Goal: Task Accomplishment & Management: Use online tool/utility

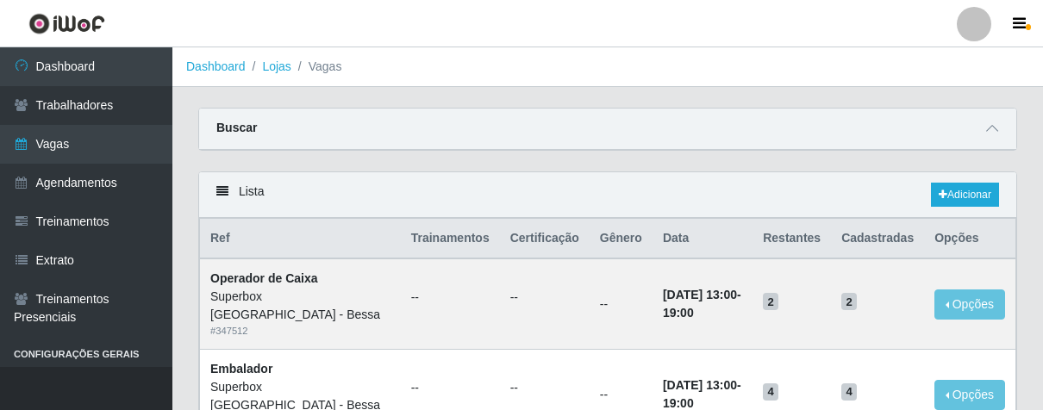
scroll to position [862, 0]
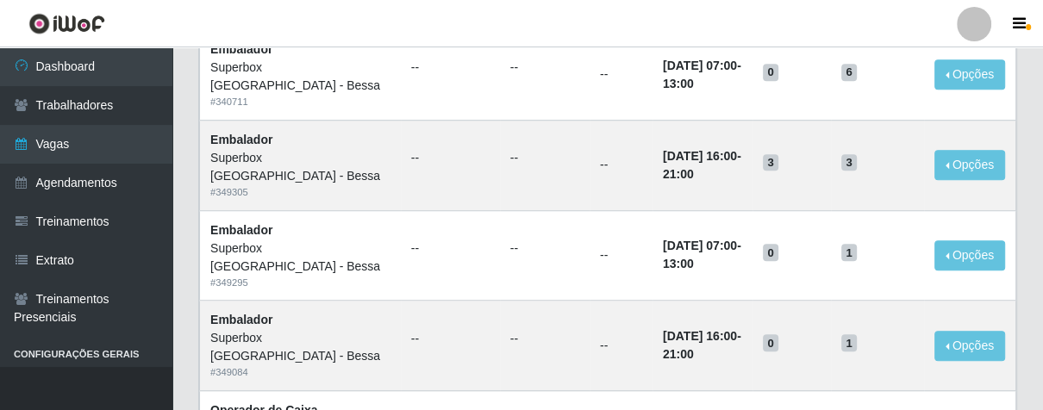
click at [101, 57] on link "Dashboard" at bounding box center [86, 66] width 172 height 39
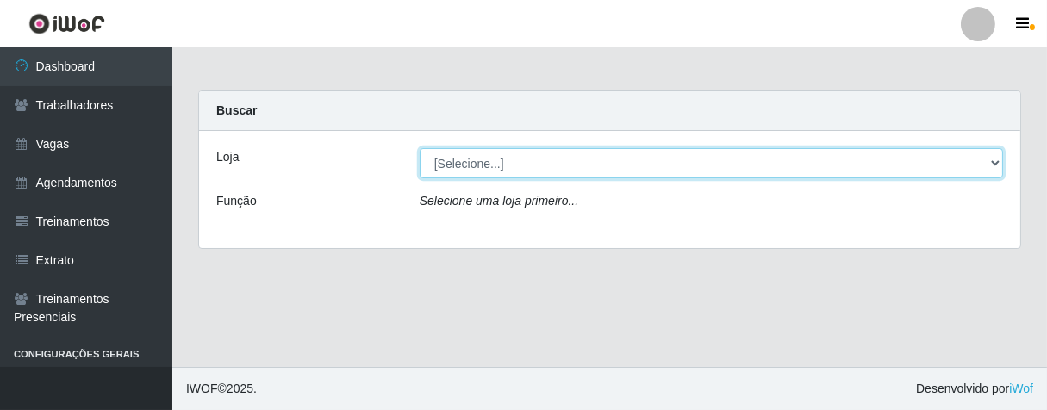
click at [516, 151] on select "[Selecione...] Superbox [GEOGRAPHIC_DATA] - Bessa" at bounding box center [711, 163] width 583 height 30
select select "206"
click at [420, 148] on select "[Selecione...] Superbox [GEOGRAPHIC_DATA] - Bessa" at bounding box center [711, 163] width 583 height 30
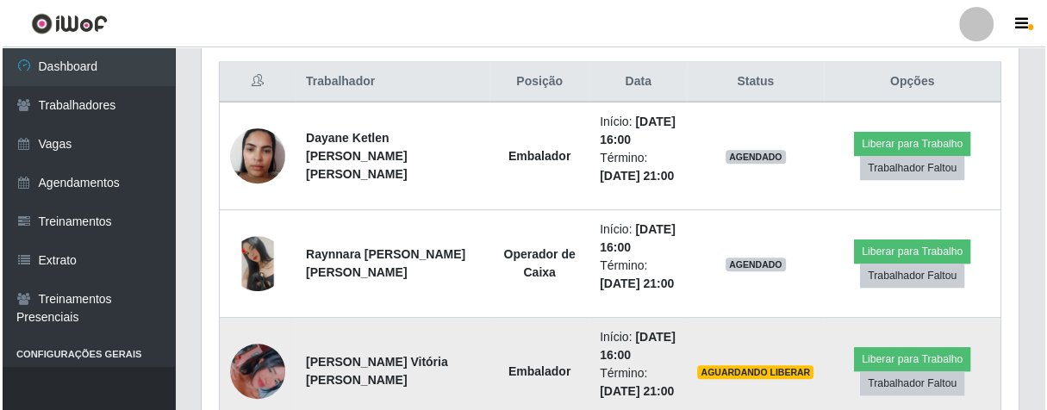
scroll to position [749, 0]
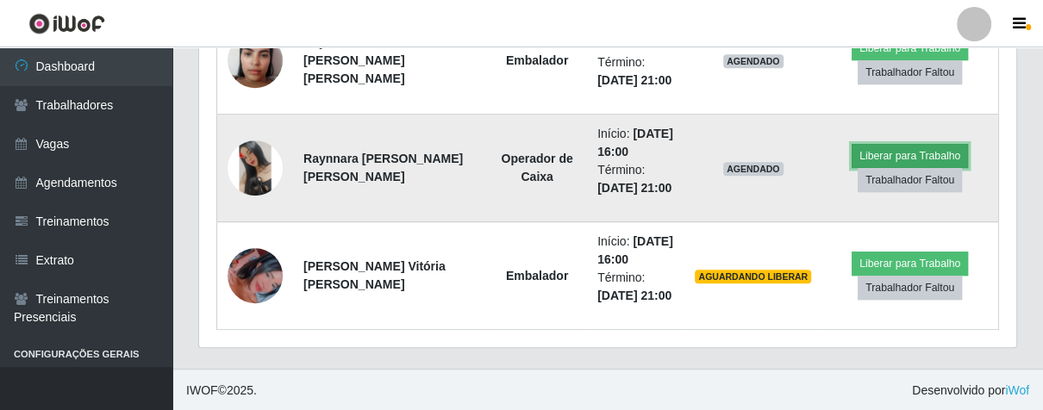
click at [889, 156] on button "Liberar para Trabalho" at bounding box center [910, 156] width 116 height 24
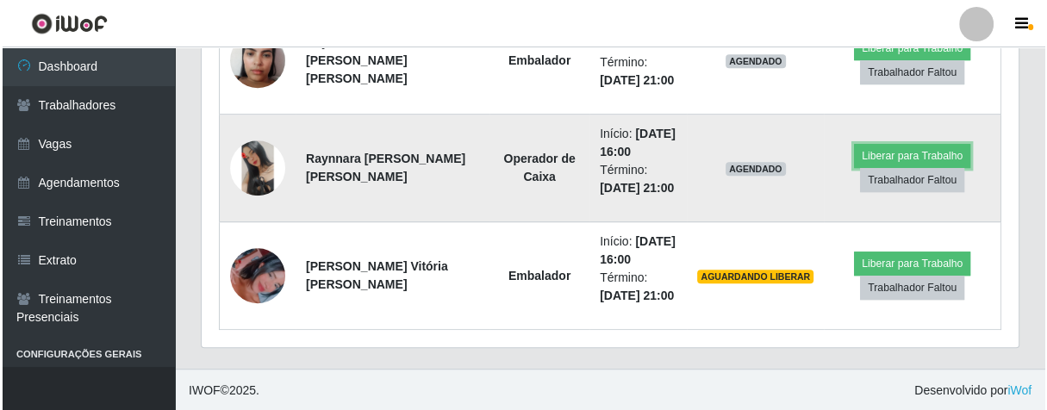
scroll to position [357, 816]
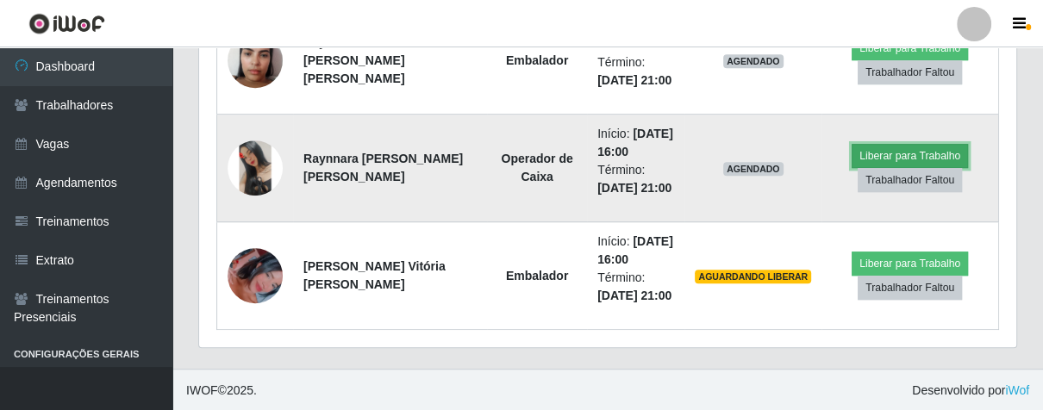
click at [855, 153] on button "Liberar para Trabalho" at bounding box center [910, 156] width 116 height 24
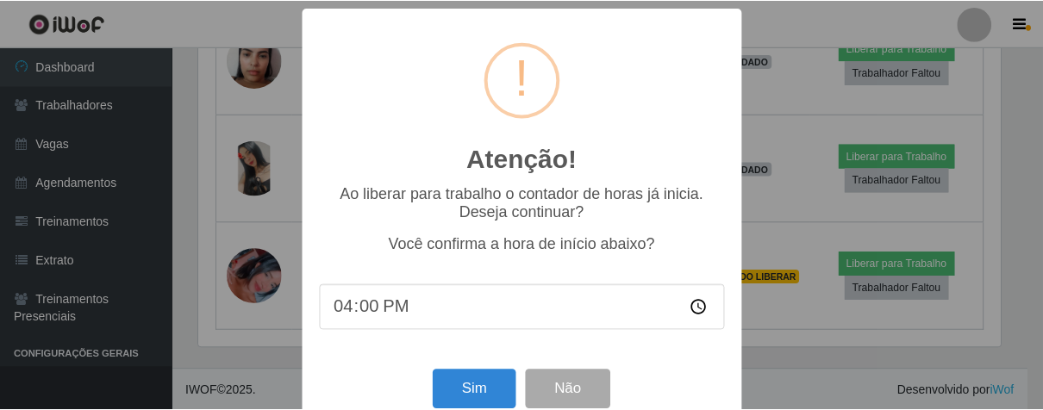
scroll to position [357, 807]
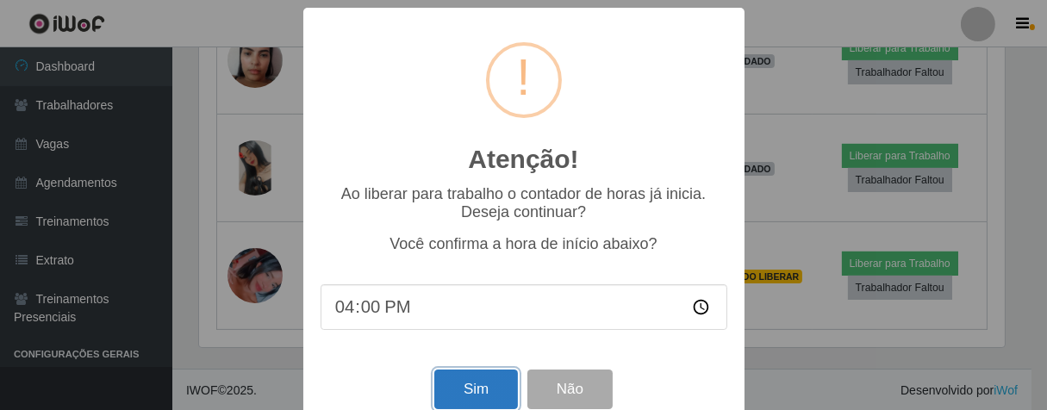
click at [473, 391] on button "Sim" at bounding box center [476, 390] width 84 height 41
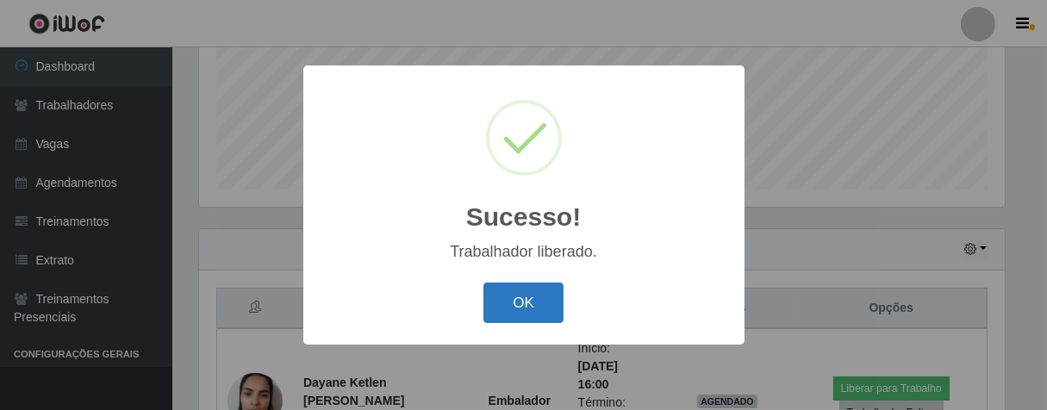
click at [538, 315] on button "OK" at bounding box center [524, 303] width 80 height 41
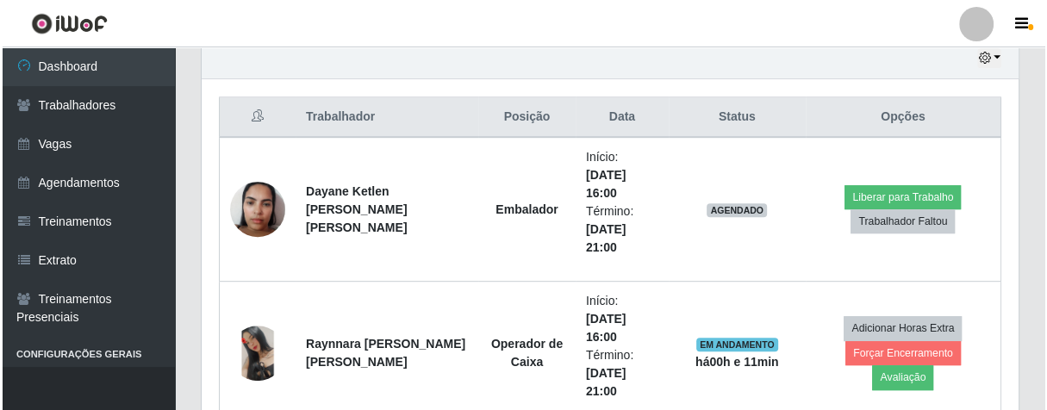
scroll to position [858, 0]
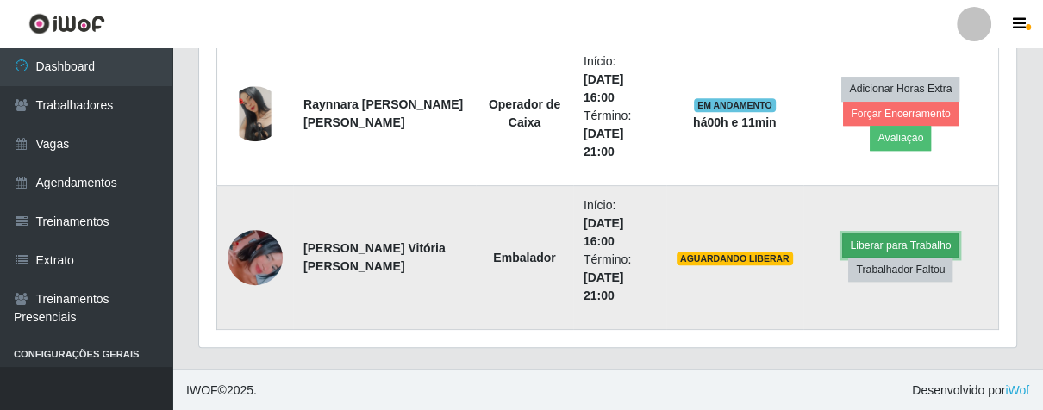
click at [899, 240] on button "Liberar para Trabalho" at bounding box center [900, 246] width 116 height 24
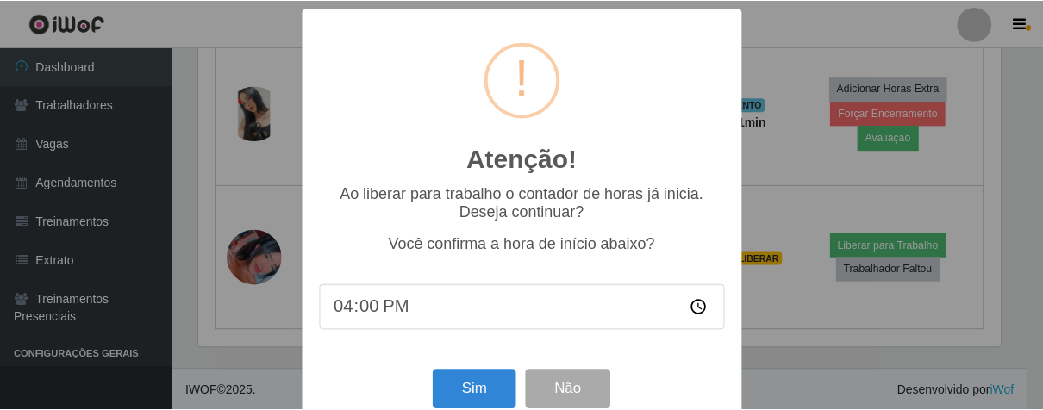
scroll to position [357, 807]
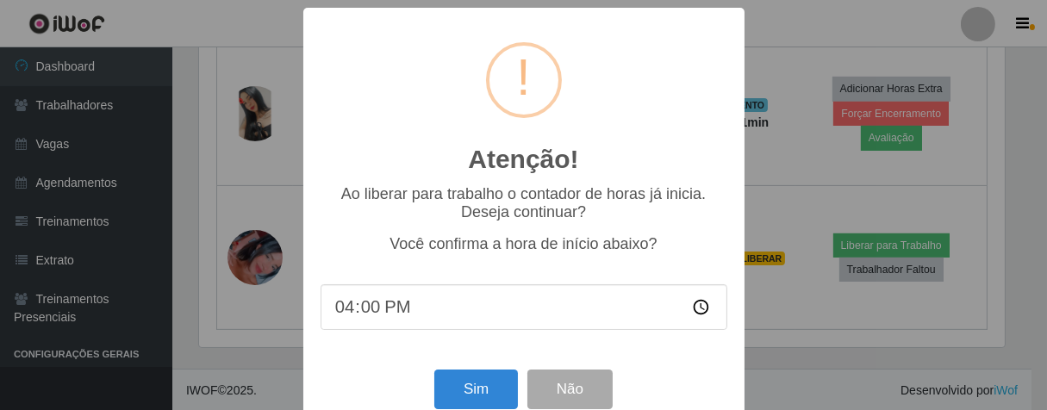
click at [360, 322] on input "16:00" at bounding box center [524, 307] width 407 height 46
type input "16:12"
click at [482, 388] on button "Sim" at bounding box center [476, 390] width 84 height 41
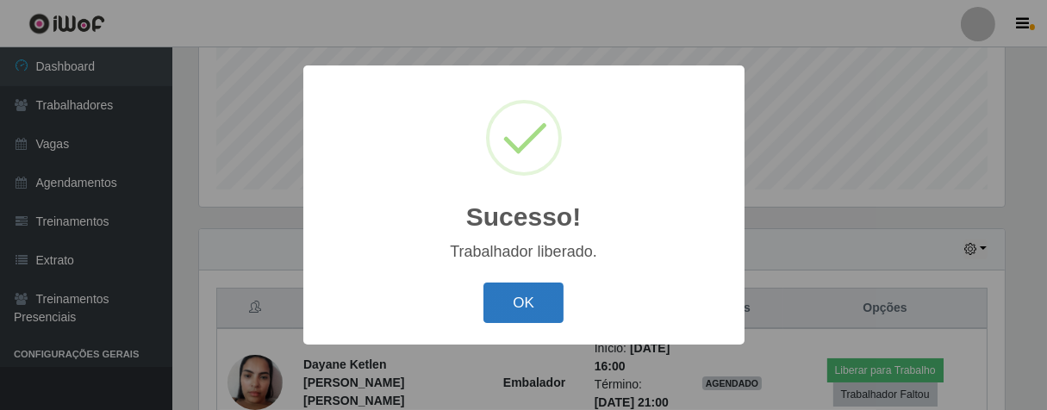
click at [546, 289] on button "OK" at bounding box center [524, 303] width 80 height 41
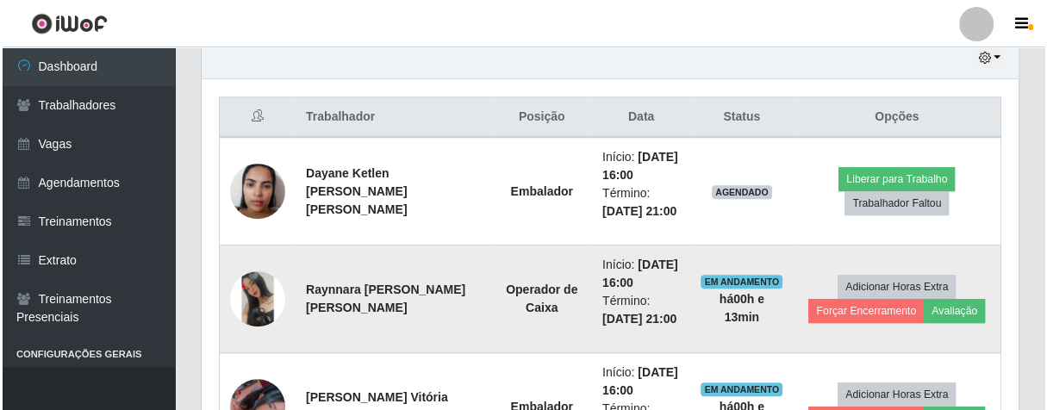
scroll to position [714, 0]
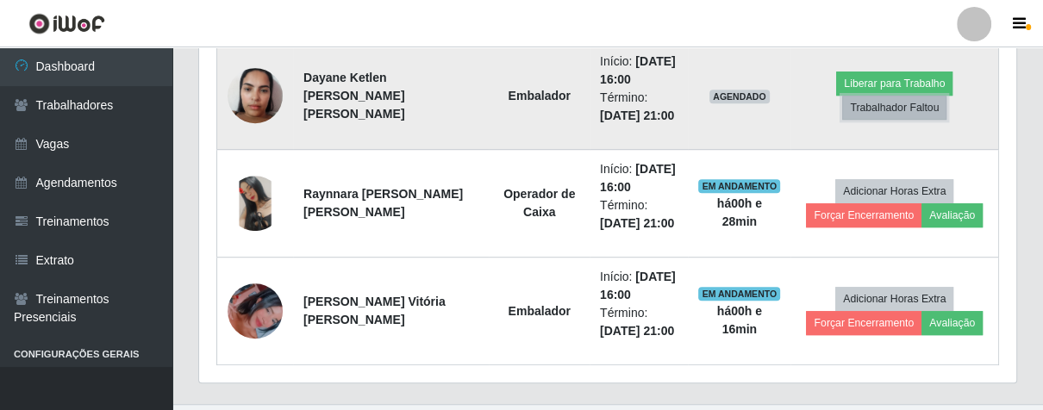
click at [876, 110] on button "Trabalhador Faltou" at bounding box center [894, 108] width 104 height 24
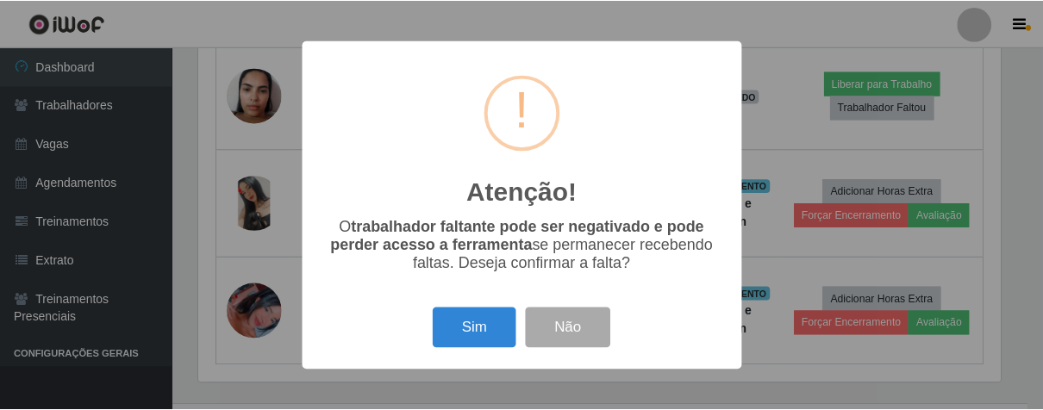
scroll to position [357, 807]
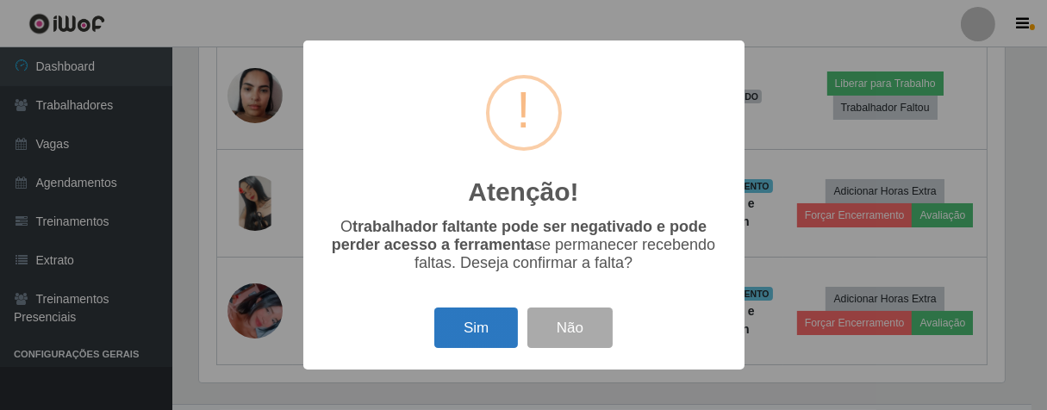
click at [455, 329] on button "Sim" at bounding box center [476, 328] width 84 height 41
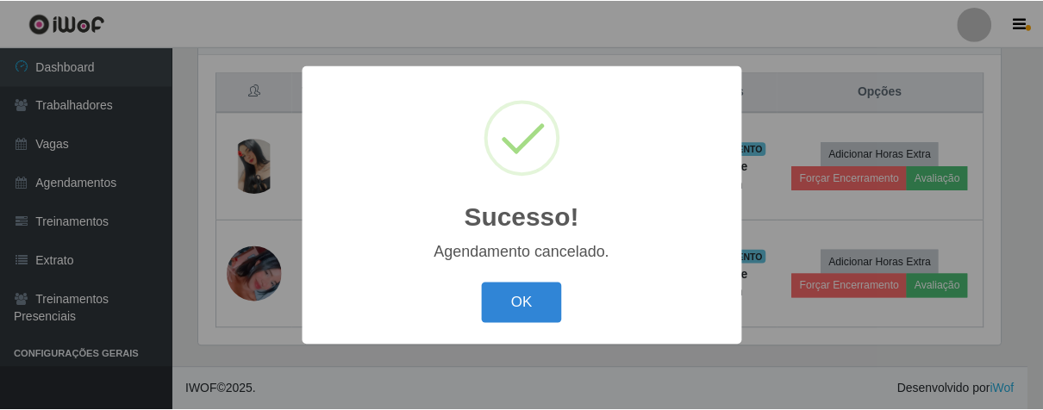
scroll to position [641, 0]
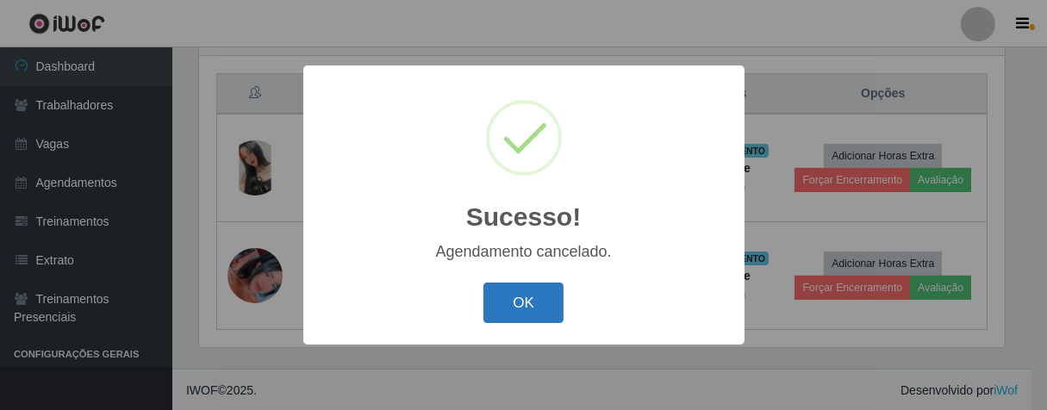
click at [498, 297] on button "OK" at bounding box center [524, 303] width 80 height 41
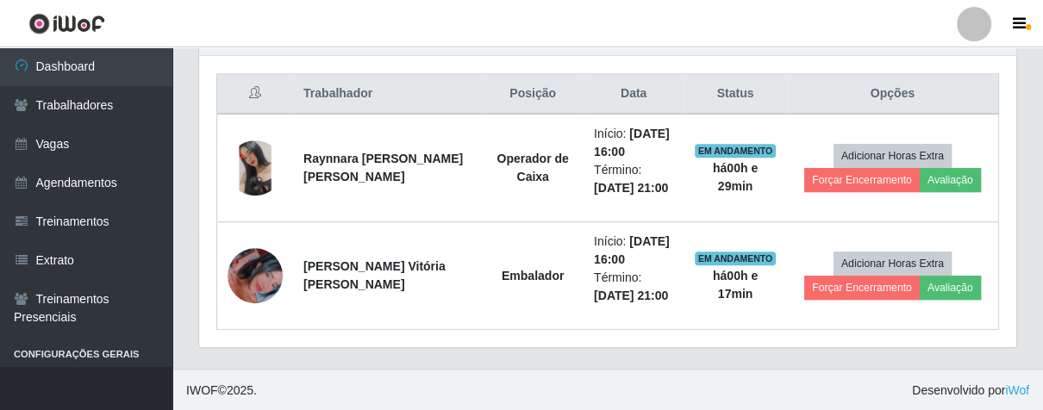
scroll to position [357, 816]
